Goal: Communication & Community: Ask a question

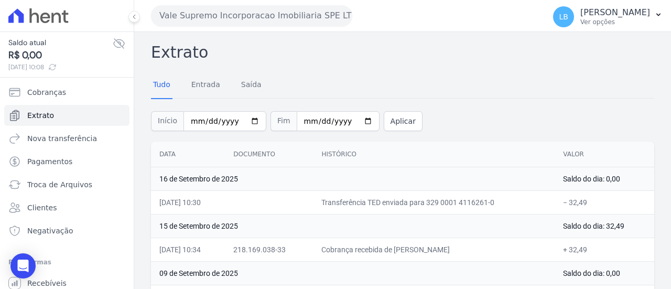
scroll to position [105, 0]
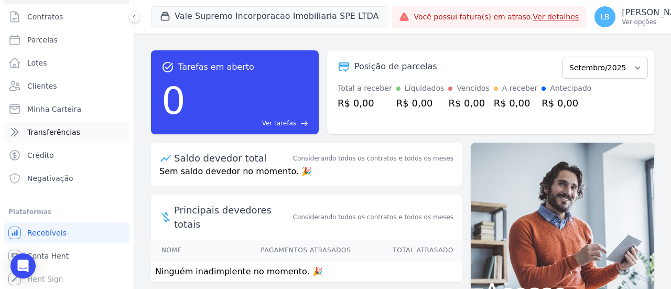
scroll to position [48, 0]
click at [265, 12] on button "Vale Supremo Incorporacao Imobiliaria SPE LTDA" at bounding box center [269, 16] width 236 height 20
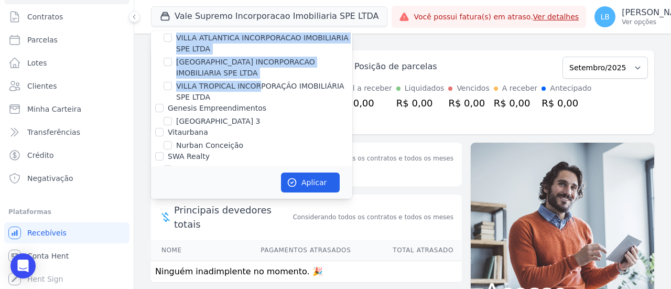
scroll to position [472, 0]
drag, startPoint x: 176, startPoint y: 54, endPoint x: 231, endPoint y: 80, distance: 61.0
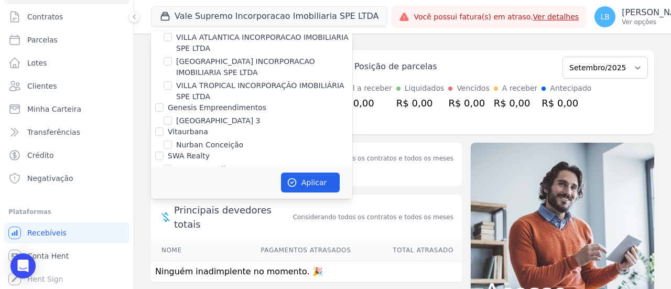
click at [220, 84] on label "VILLA TROPICAL INCORPORAÇÃO IMOBILIÁRIA SPE LTDA" at bounding box center [264, 91] width 176 height 22
click at [172, 84] on input "VILLA TROPICAL INCORPORAÇÃO IMOBILIÁRIA SPE LTDA" at bounding box center [168, 85] width 8 height 8
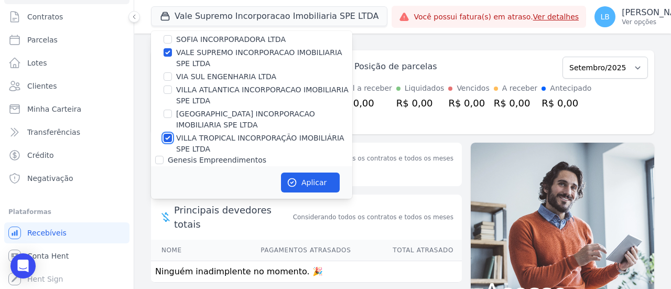
click at [168, 134] on input "VILLA TROPICAL INCORPORAÇÃO IMOBILIÁRIA SPE LTDA" at bounding box center [168, 138] width 8 height 8
checkbox input "false"
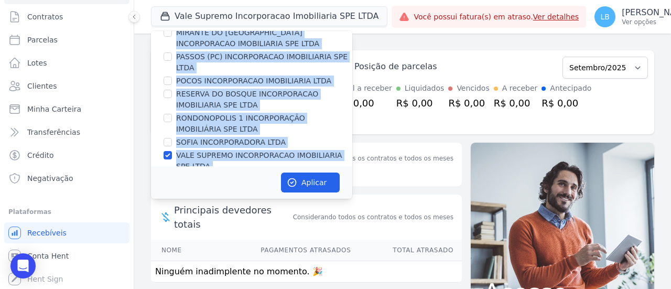
scroll to position [419, 0]
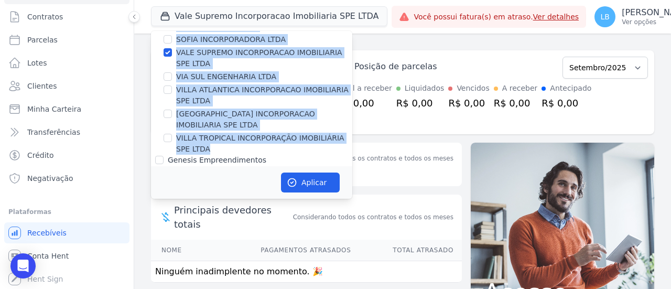
drag, startPoint x: 175, startPoint y: 55, endPoint x: 246, endPoint y: 134, distance: 105.8
copy div "AGUAS DE GUANABARA INCORPORACAO IMOBILIARIA SPE LTDA AGUAS DO ALVORADA INCORPOR…"
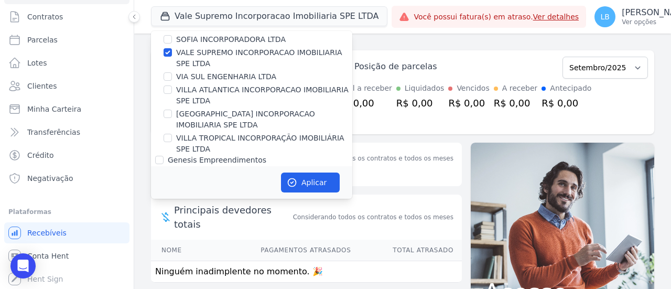
click at [508, 52] on div "Posição de parcelas Setembro/2025 Total a receber R$ 0,00 Liquidados R$ 0,00 Ve…" at bounding box center [490, 92] width 327 height 84
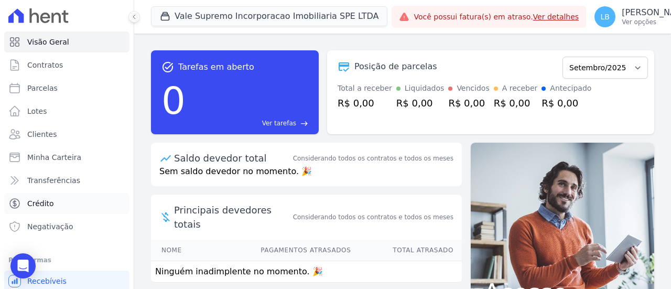
scroll to position [48, 0]
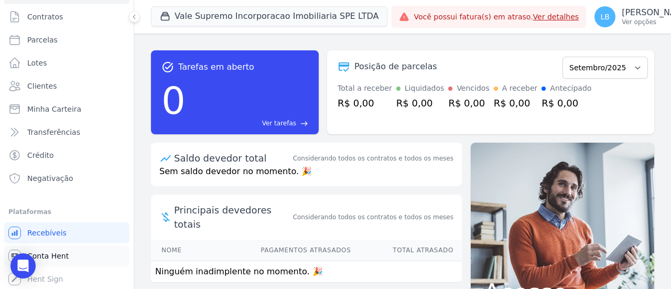
click at [58, 260] on link "Conta Hent" at bounding box center [66, 255] width 125 height 21
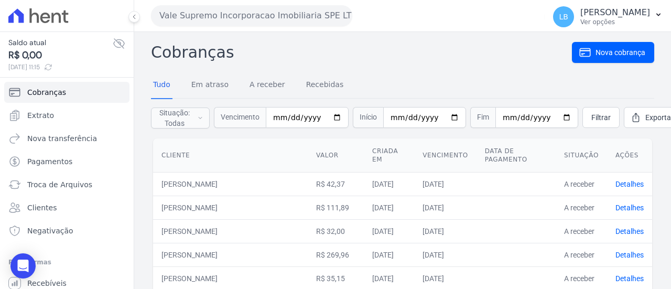
click at [113, 43] on icon at bounding box center [119, 43] width 13 height 13
click at [113, 42] on icon at bounding box center [119, 43] width 13 height 13
click at [67, 118] on link "Extrato" at bounding box center [66, 115] width 125 height 21
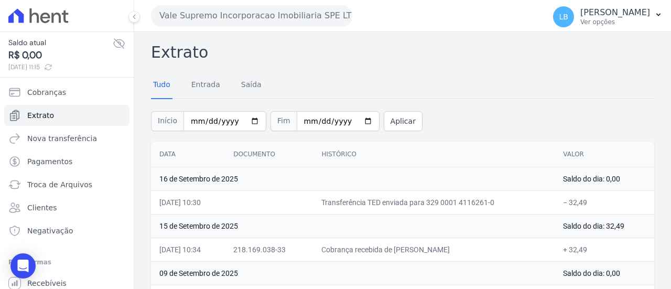
drag, startPoint x: 359, startPoint y: 187, endPoint x: 403, endPoint y: 199, distance: 45.8
click at [360, 187] on td "16 de Setembro de 2025" at bounding box center [353, 179] width 404 height 24
click at [417, 201] on td "Transferência TED enviada para 329 0001 4116261-0" at bounding box center [434, 202] width 242 height 24
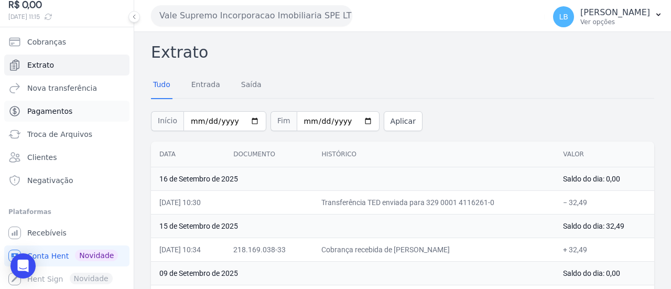
click at [87, 112] on link "Pagamentos" at bounding box center [66, 111] width 125 height 21
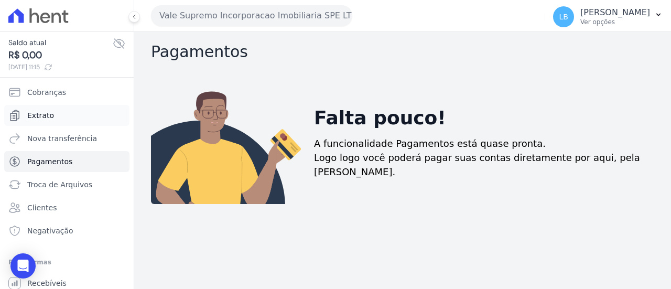
click at [56, 113] on link "Extrato" at bounding box center [66, 115] width 125 height 21
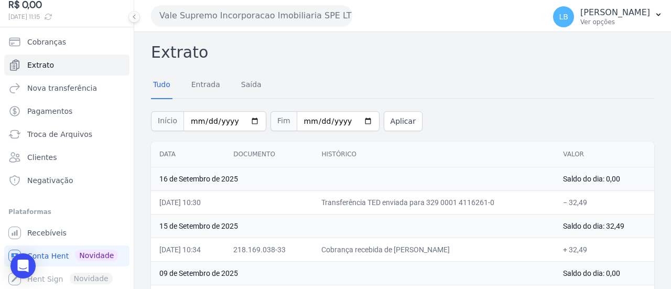
click at [241, 12] on button "Vale Supremo Incorporacao Imobiliaria SPE LTDA" at bounding box center [251, 15] width 201 height 21
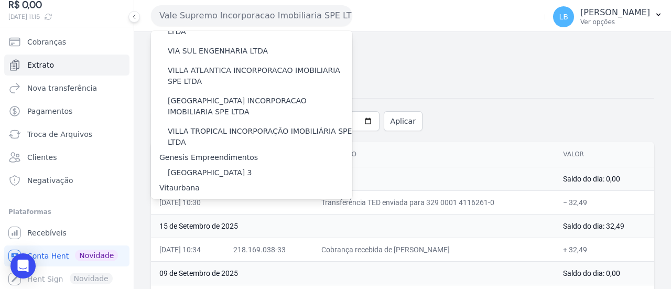
scroll to position [582, 0]
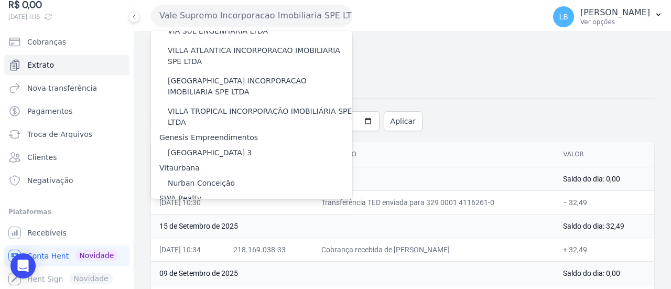
click at [491, 80] on div "Tudo Entrada Saída" at bounding box center [402, 85] width 503 height 26
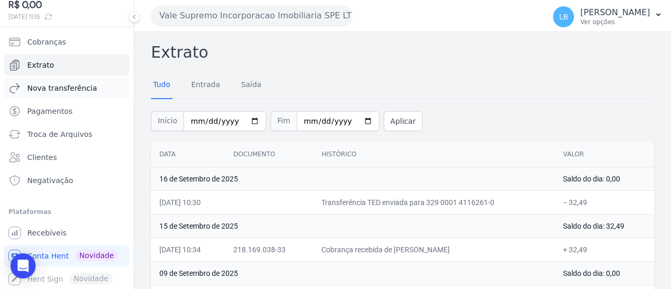
scroll to position [0, 0]
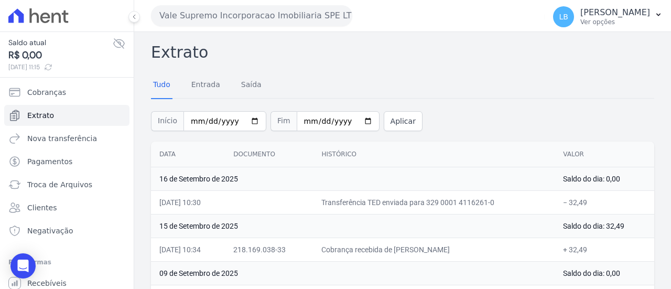
click at [249, 10] on button "Vale Supremo Incorporacao Imobiliaria SPE LTDA" at bounding box center [251, 15] width 201 height 21
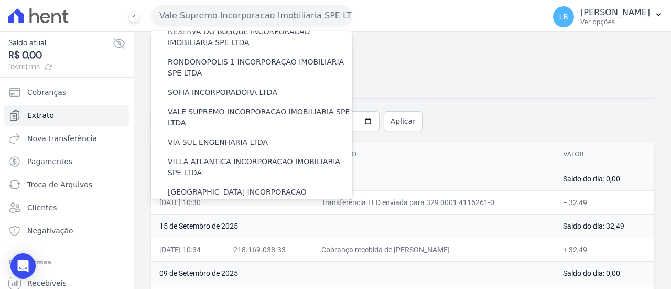
scroll to position [472, 0]
click at [571, 115] on div "Início 2025-09-01 Fim 2025-09-17 Aplicar" at bounding box center [402, 120] width 503 height 44
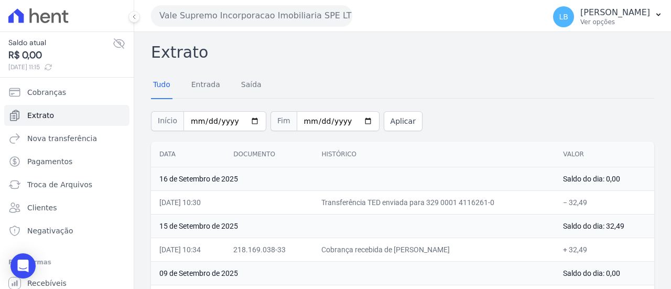
drag, startPoint x: 405, startPoint y: 199, endPoint x: 537, endPoint y: 201, distance: 132.6
click at [526, 199] on td "Transferência TED enviada para 329 0001 4116261-0" at bounding box center [434, 202] width 242 height 24
drag, startPoint x: 539, startPoint y: 201, endPoint x: 493, endPoint y: 190, distance: 47.0
click at [539, 202] on td "Transferência TED enviada para 329 0001 4116261-0" at bounding box center [434, 202] width 242 height 24
click at [251, 14] on button "Vale Supremo Incorporacao Imobiliaria SPE LTDA" at bounding box center [251, 15] width 201 height 21
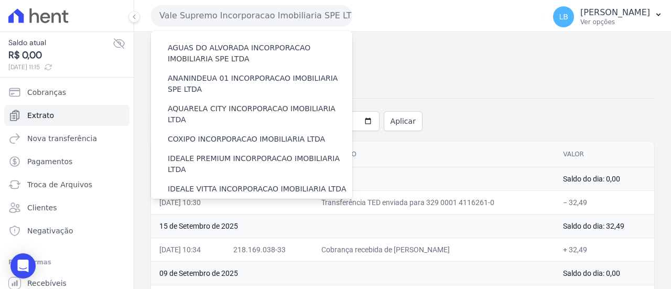
scroll to position [157, 0]
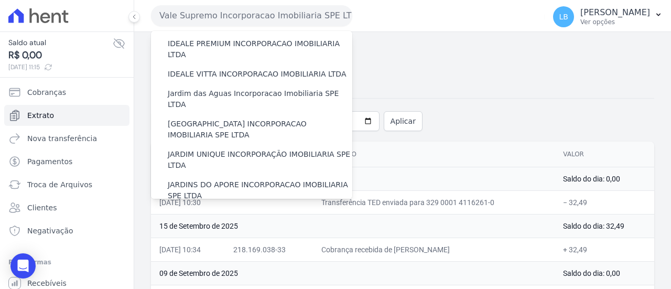
click at [404, 86] on div "Tudo Entrada Saída" at bounding box center [402, 85] width 503 height 26
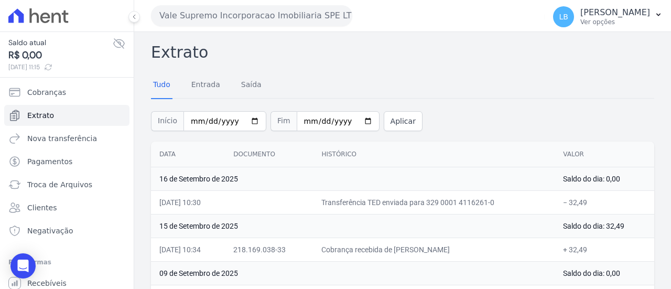
click at [280, 15] on button "Vale Supremo Incorporacao Imobiliaria SPE LTDA" at bounding box center [251, 15] width 201 height 21
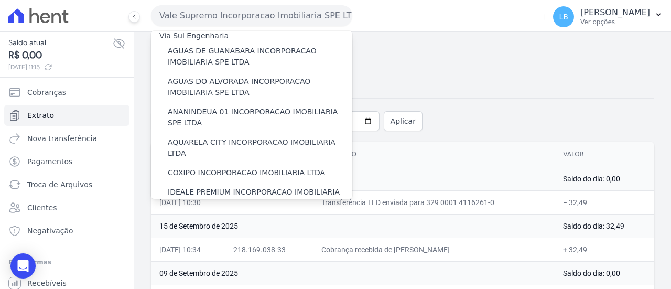
scroll to position [0, 0]
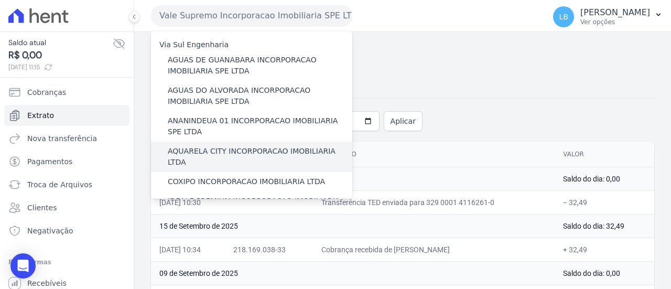
click at [270, 157] on div "AQUARELA CITY INCORPORACAO IMOBILIARIA LTDA" at bounding box center [251, 157] width 201 height 30
click at [290, 147] on label "AQUARELA CITY INCORPORACAO IMOBILIARIA LTDA" at bounding box center [260, 157] width 184 height 22
click at [0, 0] on input "AQUARELA CITY INCORPORACAO IMOBILIARIA LTDA" at bounding box center [0, 0] width 0 height 0
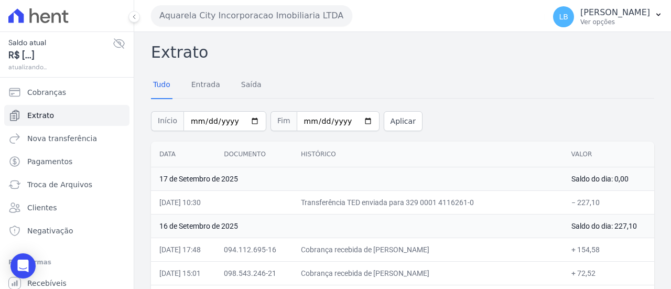
click at [340, 90] on div "Tudo Entrada Saída" at bounding box center [402, 85] width 503 height 26
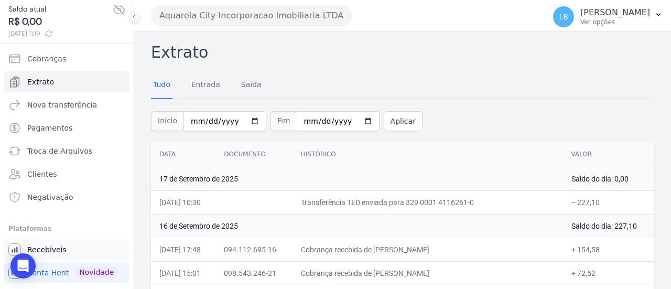
scroll to position [50, 0]
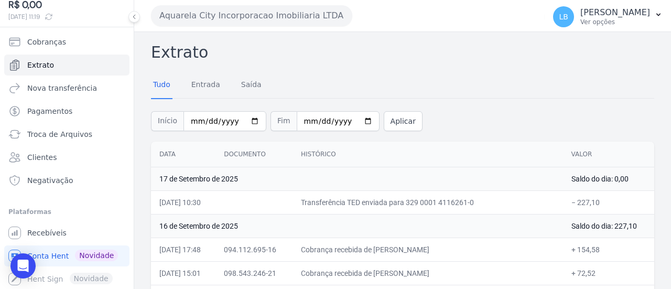
click at [285, 18] on button "Aquarela City Incorporacao Imobiliaria LTDA" at bounding box center [251, 15] width 201 height 21
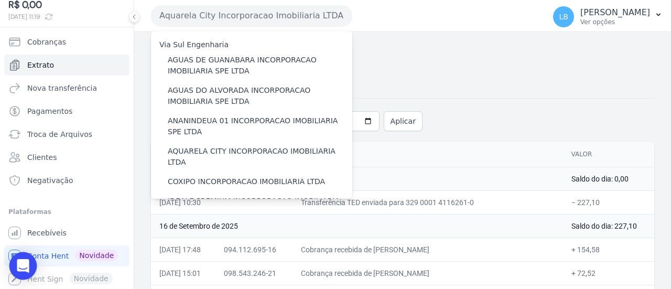
click at [18, 270] on icon "Open Intercom Messenger" at bounding box center [23, 266] width 14 height 14
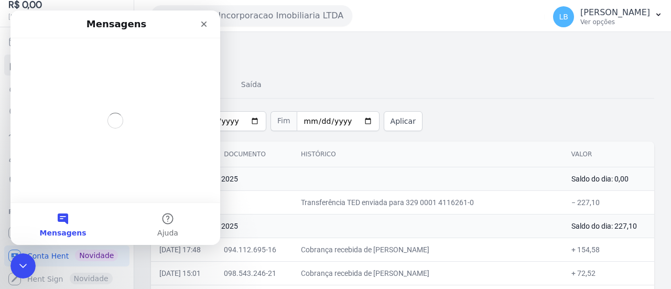
scroll to position [0, 0]
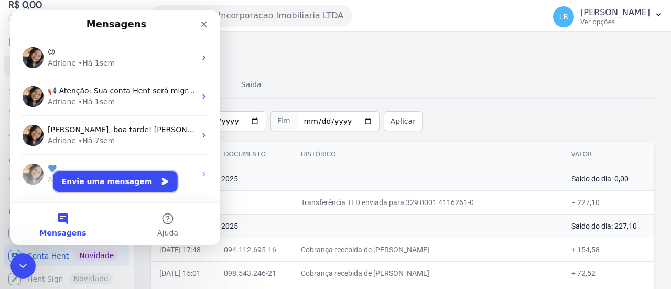
click at [136, 174] on button "Envie uma mensagem" at bounding box center [115, 181] width 124 height 21
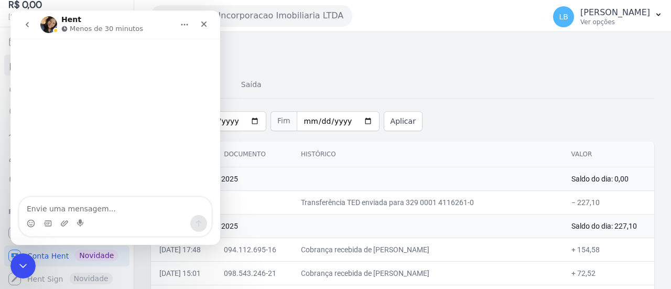
click at [97, 212] on textarea "Envie uma mensagem..." at bounding box center [115, 206] width 192 height 18
drag, startPoint x: 121, startPoint y: 225, endPoint x: 116, endPoint y: 207, distance: 18.3
click at [119, 224] on div "Messenger da Intercom" at bounding box center [115, 223] width 192 height 17
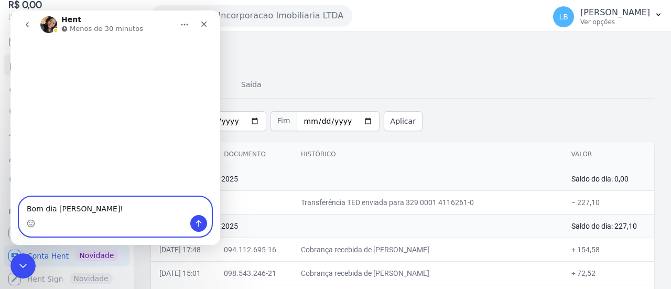
click at [116, 201] on textarea "Bom dia Adriana!" at bounding box center [115, 206] width 192 height 18
type textarea "Bom dia Adriana! Tudo bem?"
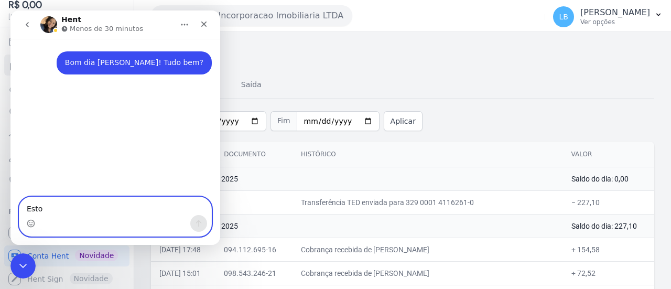
type textarea "Estou"
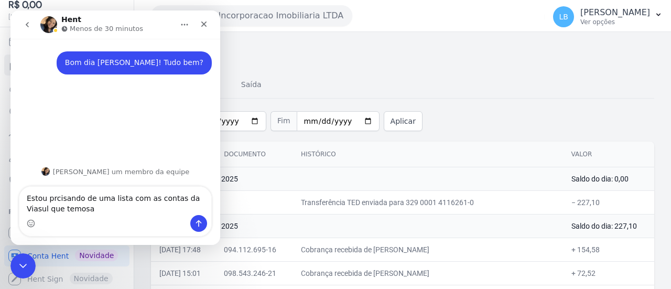
click at [59, 203] on textarea "Estou prcisando de uma lista com as contas da Viasul que temosa" at bounding box center [115, 201] width 192 height 28
drag, startPoint x: 108, startPoint y: 199, endPoint x: 169, endPoint y: 213, distance: 62.5
click at [167, 201] on textarea "Estou precisando de uma lista com as contas da Viasul que temosa" at bounding box center [115, 201] width 192 height 28
click at [169, 213] on textarea "Estou precisando de uma lista com as contas da Viasul que temosa" at bounding box center [115, 201] width 192 height 28
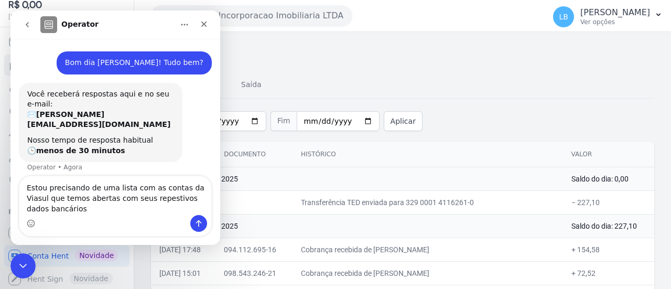
click at [127, 199] on textarea "Estou precisando de uma lista com as contas da Viasul que temos abertas com seu…" at bounding box center [115, 195] width 192 height 39
drag, startPoint x: 48, startPoint y: 186, endPoint x: 129, endPoint y: 207, distance: 83.4
click at [129, 205] on textarea "Estou precisando de uma lista com as contas da Viasul que temos abertas com seu…" at bounding box center [115, 195] width 192 height 39
click at [129, 207] on textarea "Estou precisando de uma lista com as contas da Viasul que temos abertas com seu…" at bounding box center [115, 195] width 192 height 39
drag, startPoint x: 38, startPoint y: 186, endPoint x: 146, endPoint y: 204, distance: 109.9
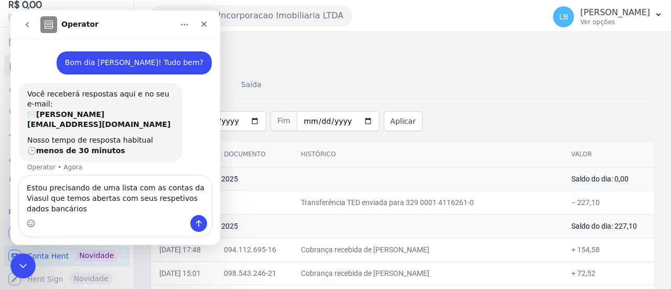
click at [180, 201] on textarea "Estou precisando de uma lista com as contas da Viasul que temos abertas com seu…" at bounding box center [115, 195] width 192 height 39
click at [146, 204] on textarea "Estou precisando de uma lista com as contas da Viasul que temos abertas com seu…" at bounding box center [115, 195] width 192 height 39
click at [137, 200] on textarea "Estou precisando de uma lista com as contas da Viasul que temos abertas com seu…" at bounding box center [115, 195] width 192 height 39
click at [161, 208] on textarea "Estou precisando de uma lista com as contas da Viasul que temos abertas com seu…" at bounding box center [115, 195] width 192 height 39
type textarea "Estou precisando de uma lista com as contas da Viasul que temos abertas com seu…"
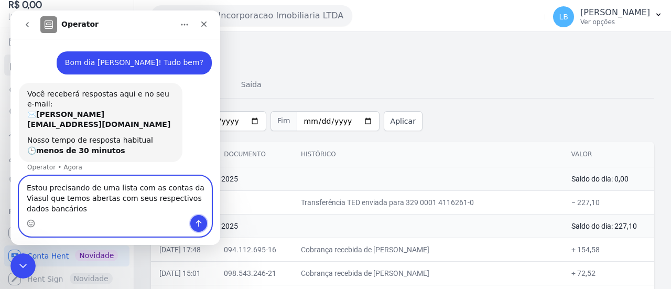
click at [199, 226] on icon "Enviar uma mensagem" at bounding box center [199, 223] width 6 height 7
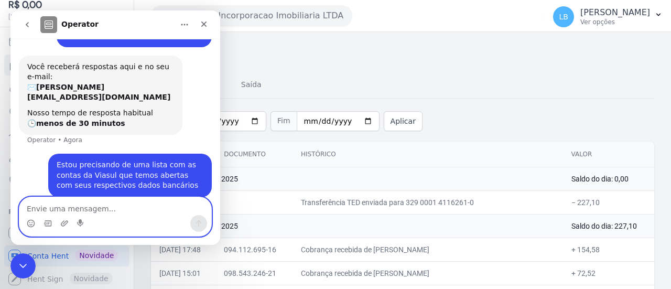
scroll to position [28, 0]
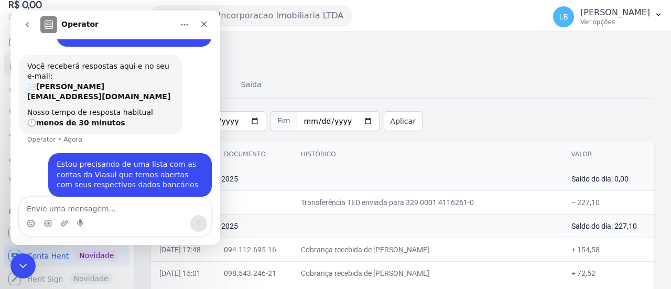
click at [321, 23] on button "Aquarela City Incorporacao Imobiliaria LTDA" at bounding box center [251, 15] width 201 height 21
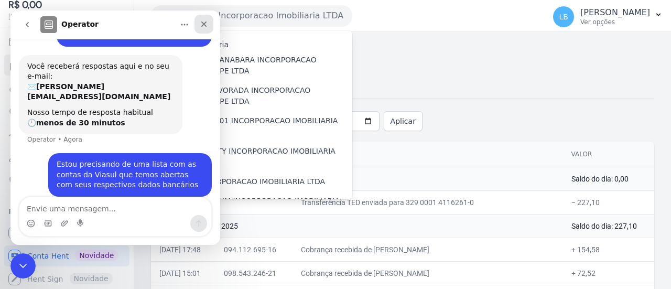
click at [207, 24] on icon "Fechar" at bounding box center [204, 24] width 8 height 8
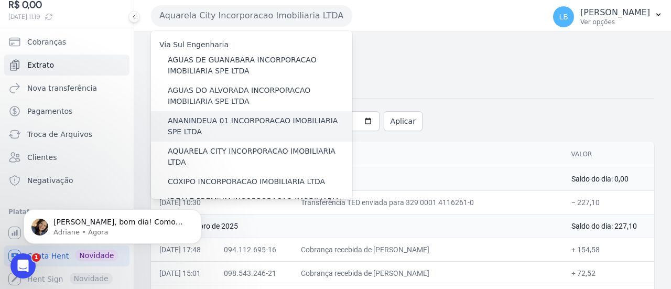
scroll to position [0, 0]
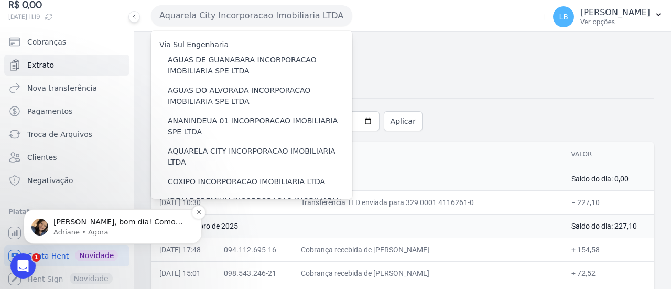
click at [138, 220] on p "Olá Laura, bom dia! Como vai? Laura, irei providenciar e envio para você. ;)" at bounding box center [120, 222] width 135 height 10
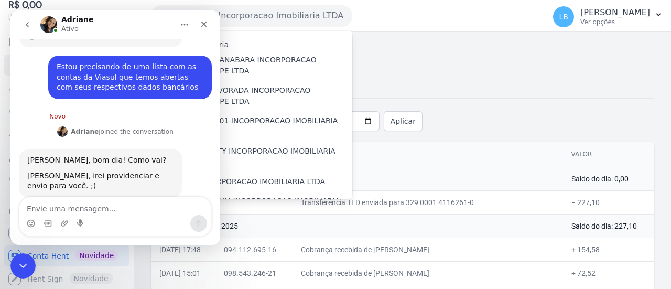
scroll to position [116, 0]
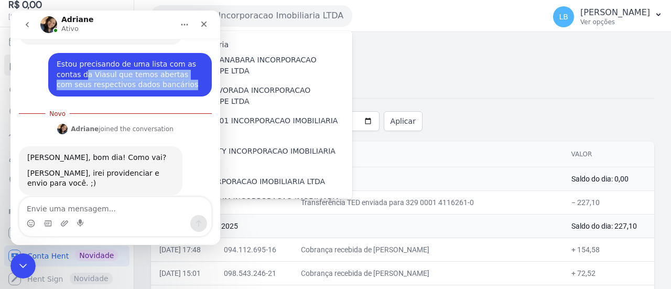
drag, startPoint x: 56, startPoint y: 63, endPoint x: 157, endPoint y: 72, distance: 101.5
click at [157, 72] on div "Estou precisando de uma lista com as contas da Viasul que temos abertas com seu…" at bounding box center [130, 74] width 147 height 31
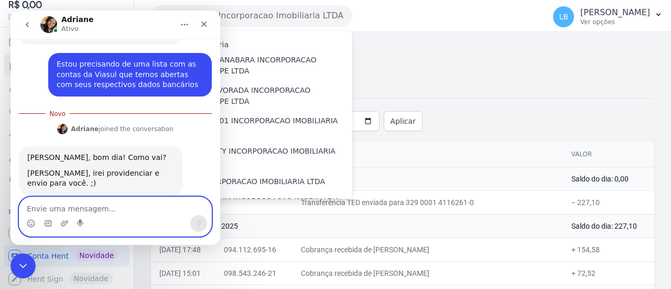
click at [155, 209] on textarea "Envie uma mensagem..." at bounding box center [115, 206] width 192 height 18
type textarea "ok aguardo obrigada"
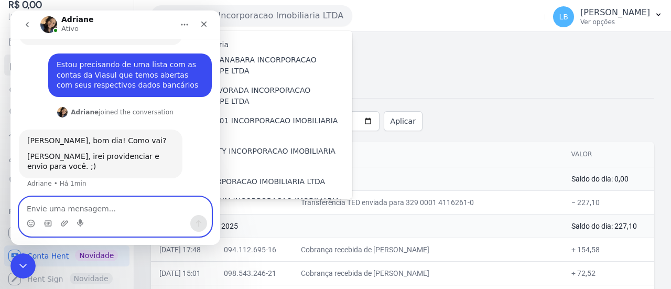
scroll to position [130, 0]
